Goal: Information Seeking & Learning: Learn about a topic

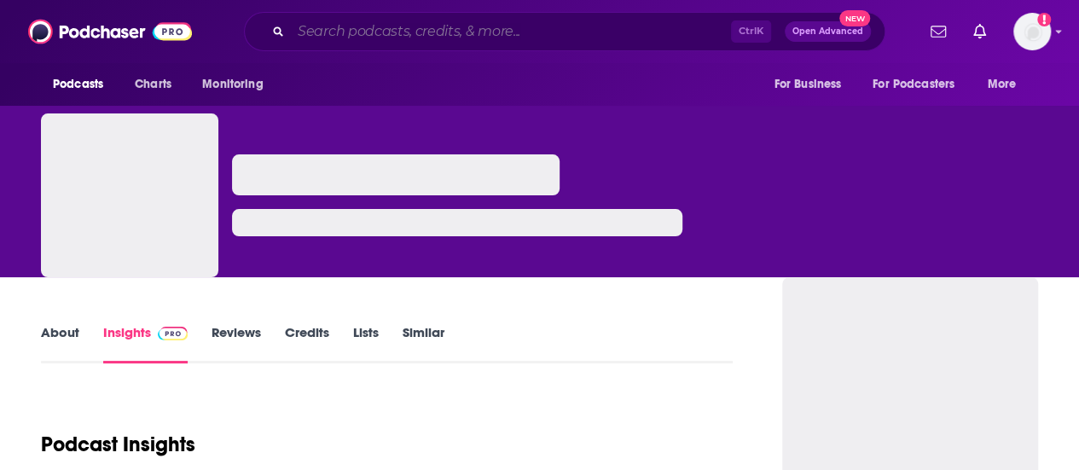
click at [485, 23] on input "Search podcasts, credits, & more..." at bounding box center [511, 31] width 440 height 27
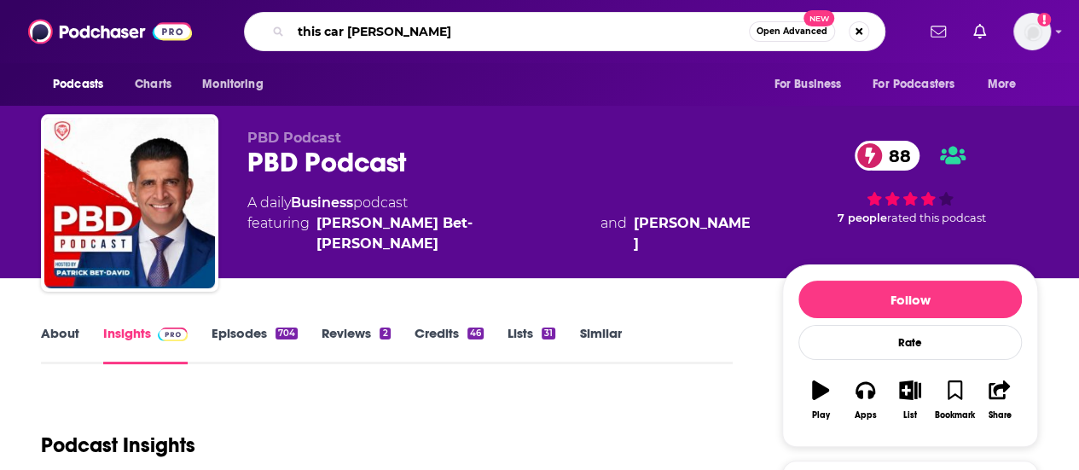
type input "this car pod"
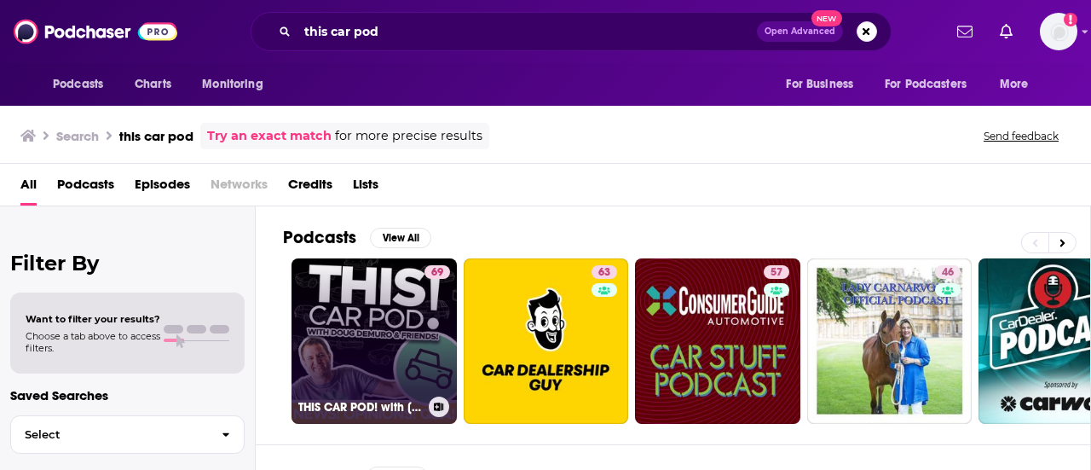
click at [414, 311] on link "69 THIS CAR POD! with [PERSON_NAME] & Friends!" at bounding box center [374, 340] width 165 height 165
